Goal: Information Seeking & Learning: Learn about a topic

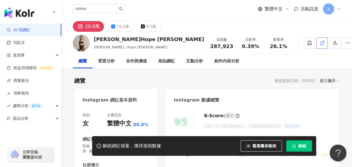
click at [321, 44] on icon at bounding box center [322, 42] width 3 height 3
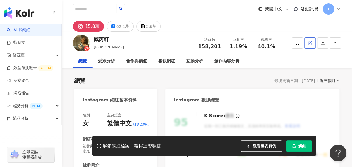
click at [308, 40] on icon at bounding box center [310, 42] width 5 height 5
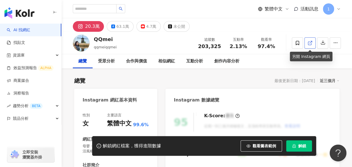
click at [310, 41] on icon at bounding box center [310, 42] width 5 height 5
